Goal: Information Seeking & Learning: Learn about a topic

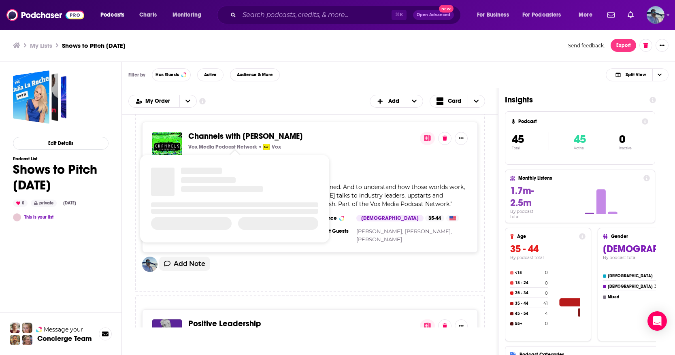
scroll to position [3204, 0]
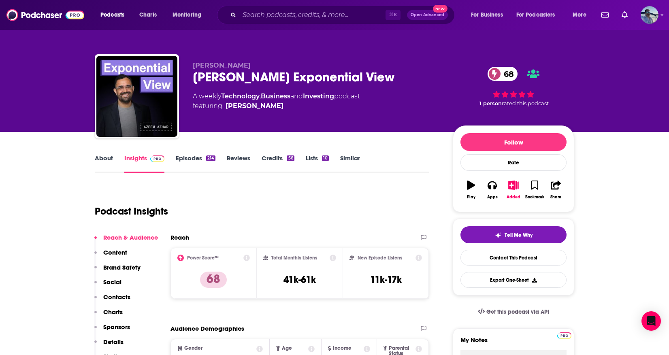
click at [264, 195] on div "Podcast Insights" at bounding box center [259, 206] width 328 height 41
click at [189, 156] on link "Episodes 214" at bounding box center [196, 163] width 40 height 19
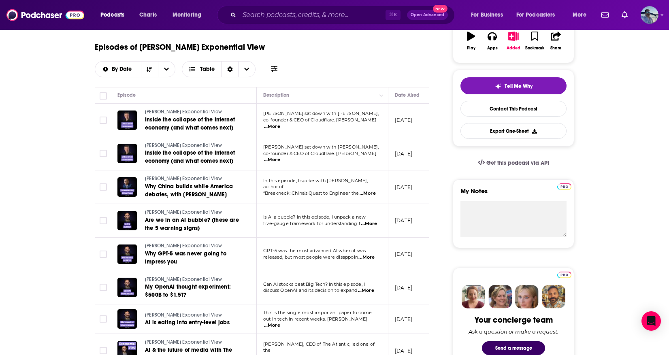
scroll to position [151, 0]
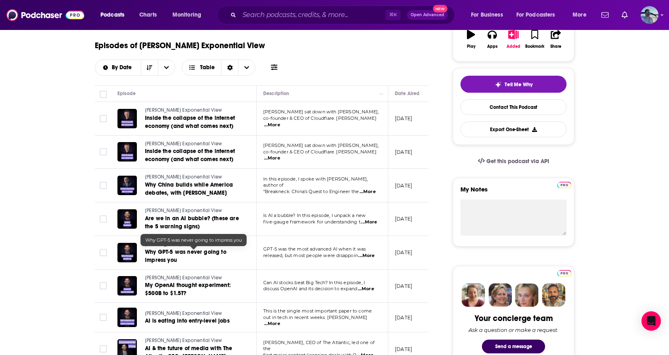
click at [199, 255] on span "Why GPT-5 was never going to impress you" at bounding box center [185, 256] width 81 height 15
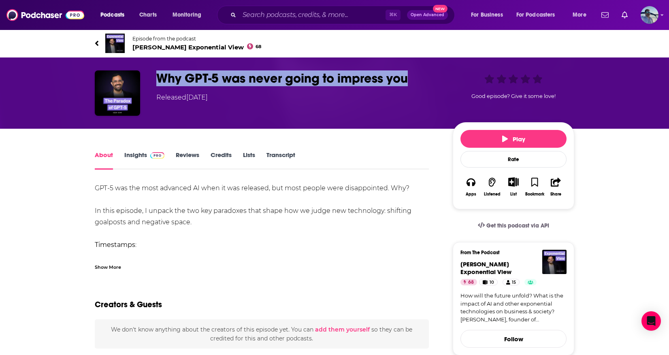
drag, startPoint x: 158, startPoint y: 77, endPoint x: 408, endPoint y: 81, distance: 249.5
click at [408, 81] on h1 "Why GPT-5 was never going to impress you" at bounding box center [297, 78] width 283 height 16
copy h1 "Why GPT-5 was never going to impress you"
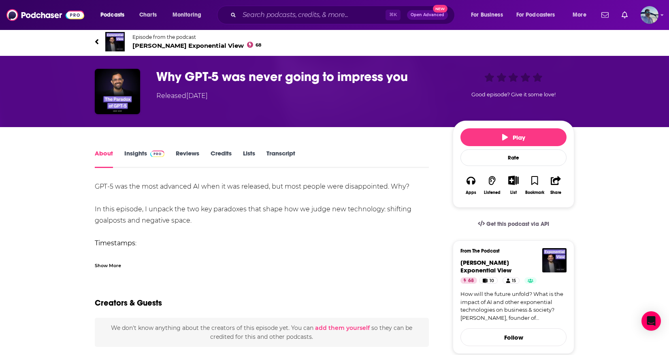
click at [114, 264] on div "Show More" at bounding box center [108, 265] width 26 height 8
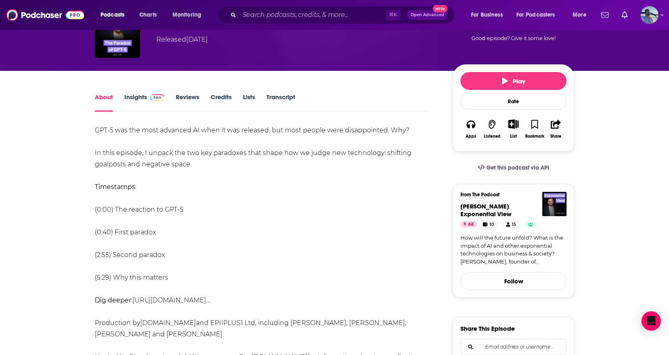
scroll to position [40, 0]
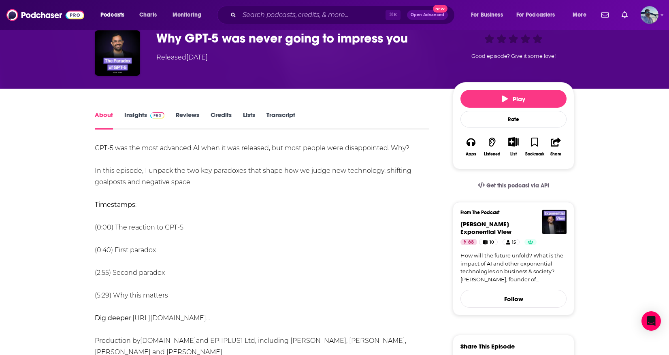
click at [278, 116] on link "Transcript" at bounding box center [280, 120] width 29 height 19
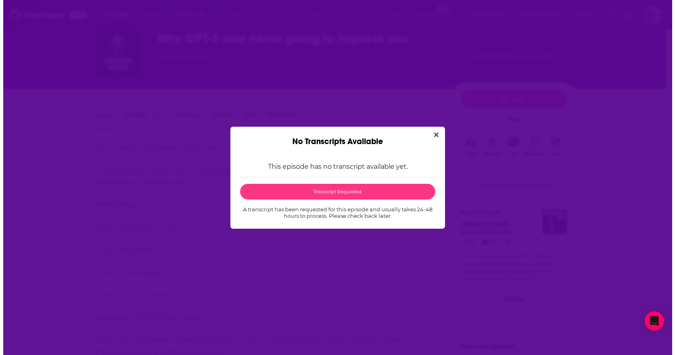
scroll to position [0, 0]
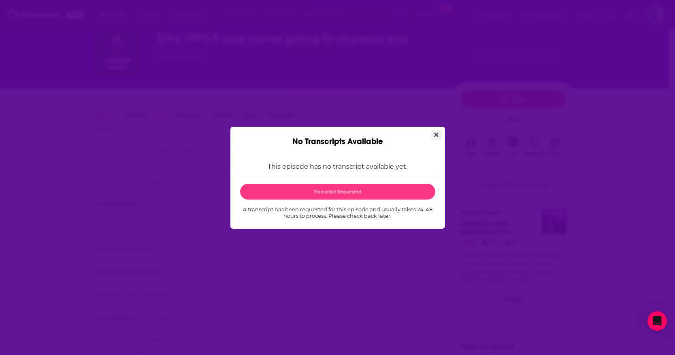
click at [437, 132] on icon "Close" at bounding box center [436, 135] width 4 height 6
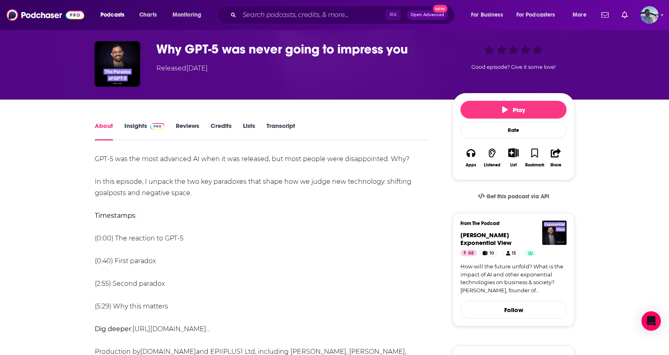
scroll to position [28, 0]
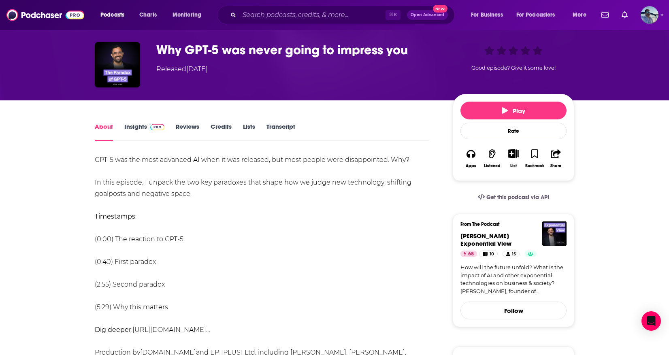
drag, startPoint x: 308, startPoint y: 181, endPoint x: 203, endPoint y: 194, distance: 105.6
click at [203, 194] on div "GPT-5 was the most advanced AI when it was released, but most people were disap…" at bounding box center [262, 278] width 334 height 249
copy div "judge new technology: shifting goalposts and negative space."
